Goal: Task Accomplishment & Management: Manage account settings

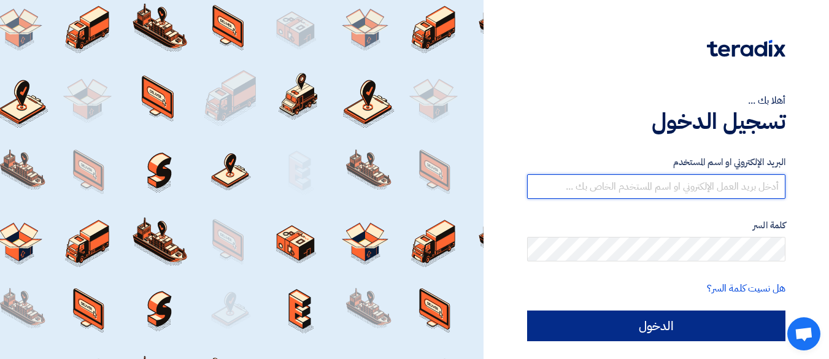
type input "[EMAIL_ADDRESS][DOMAIN_NAME]"
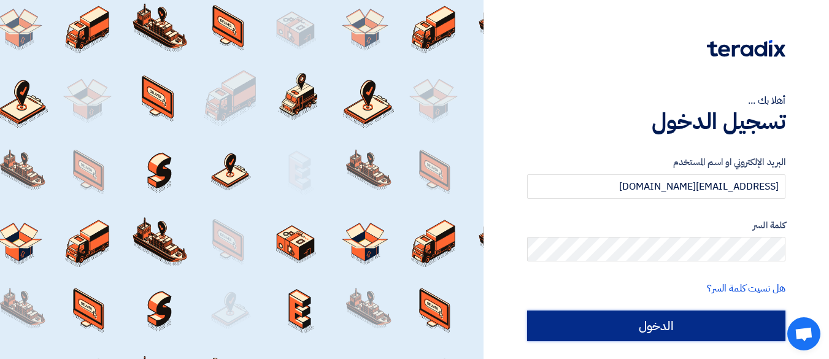
click at [589, 323] on input "الدخول" at bounding box center [656, 326] width 258 height 31
